Goal: Task Accomplishment & Management: Use online tool/utility

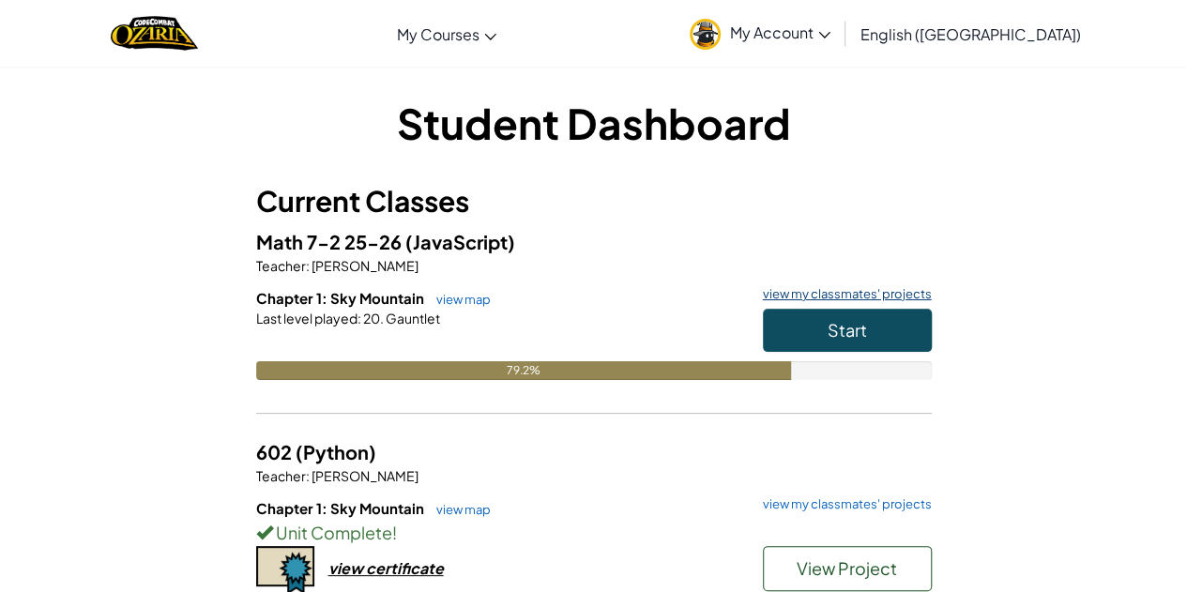
click at [820, 297] on link "view my classmates' projects" at bounding box center [842, 294] width 178 height 12
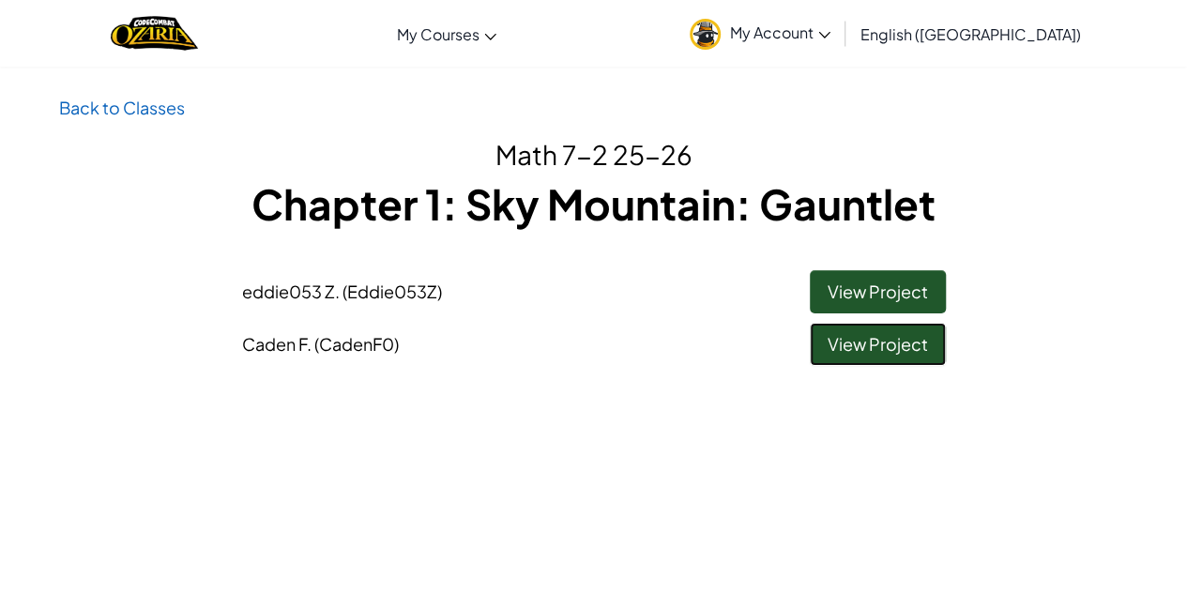
click at [883, 342] on link "View Project" at bounding box center [878, 344] width 136 height 43
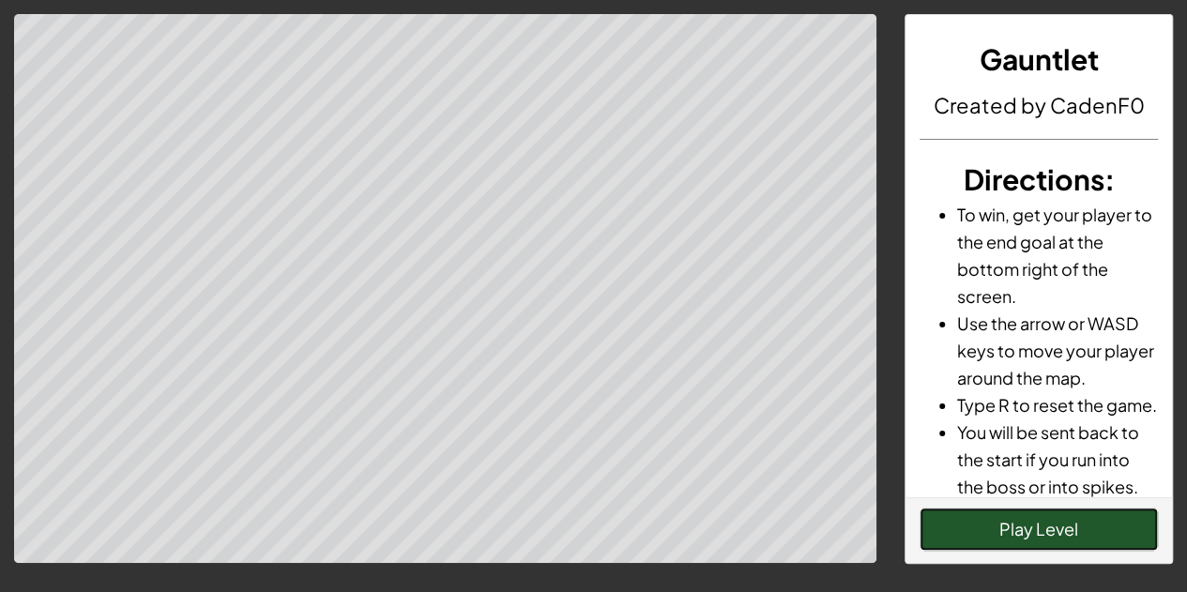
click at [1026, 544] on button "Play Level" at bounding box center [1038, 528] width 238 height 43
